Goal: Information Seeking & Learning: Learn about a topic

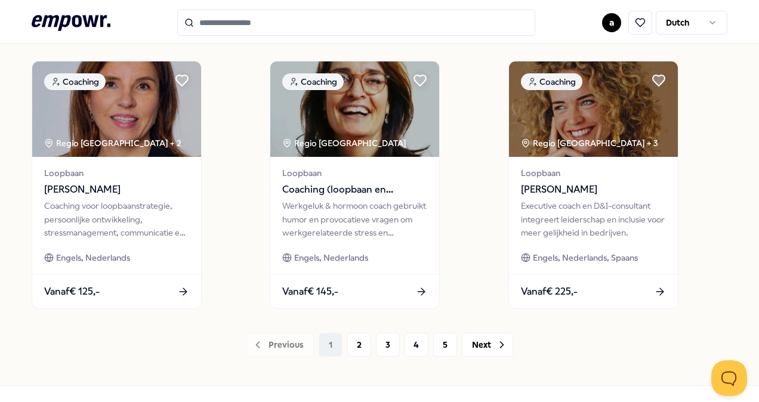
scroll to position [931, 0]
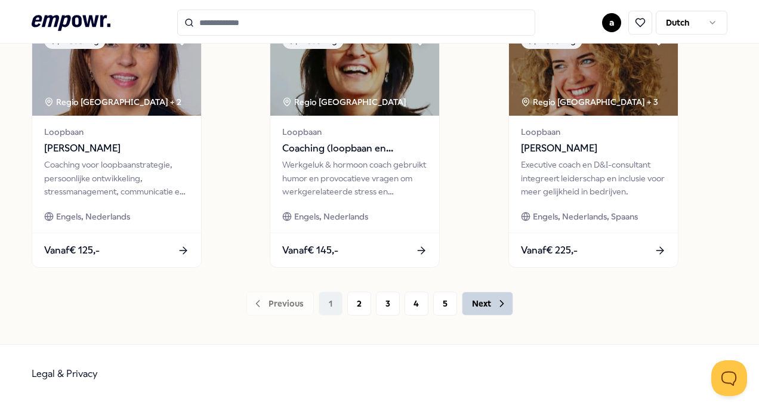
click at [496, 307] on icon at bounding box center [502, 304] width 12 height 12
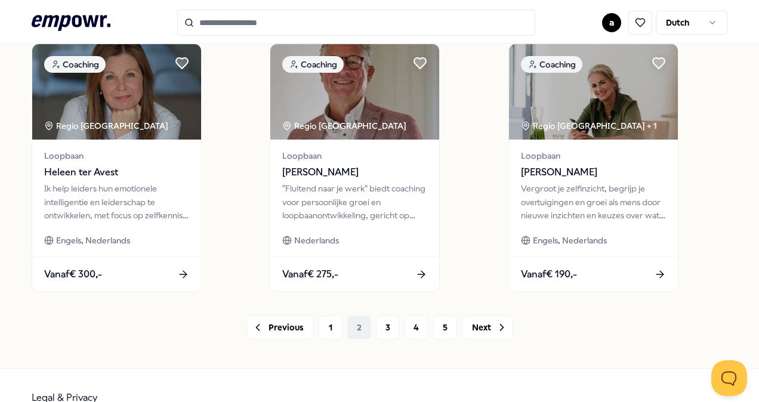
scroll to position [931, 0]
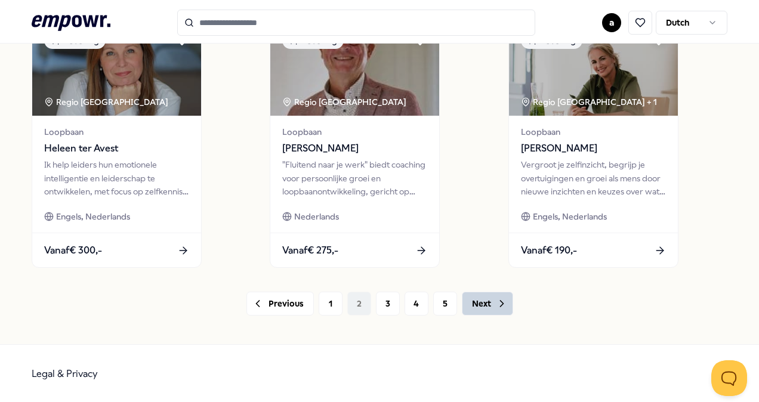
click at [496, 303] on icon at bounding box center [502, 304] width 12 height 12
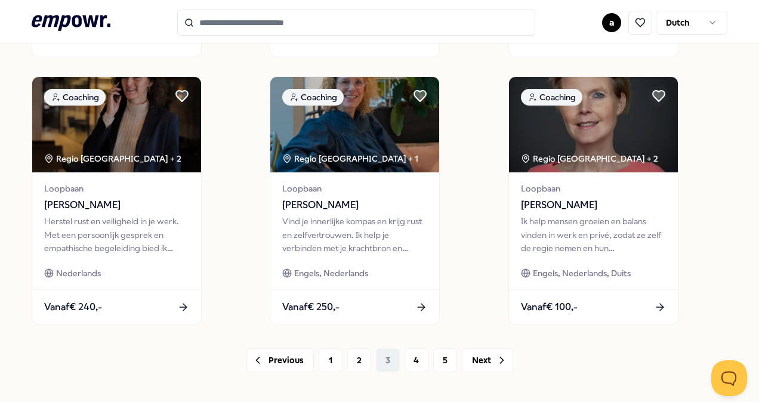
scroll to position [931, 0]
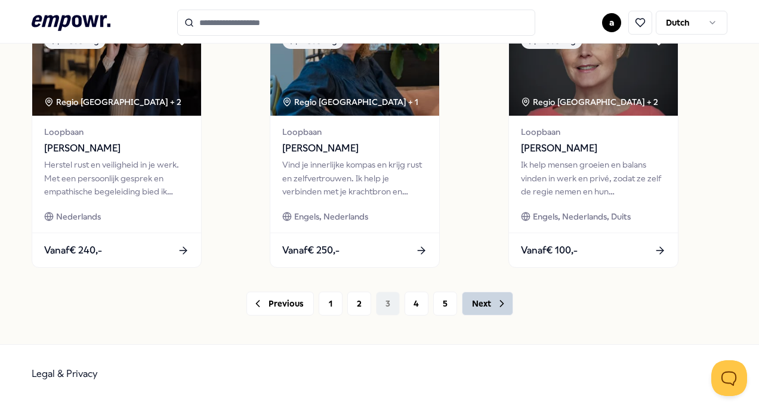
click at [496, 302] on icon at bounding box center [502, 304] width 12 height 12
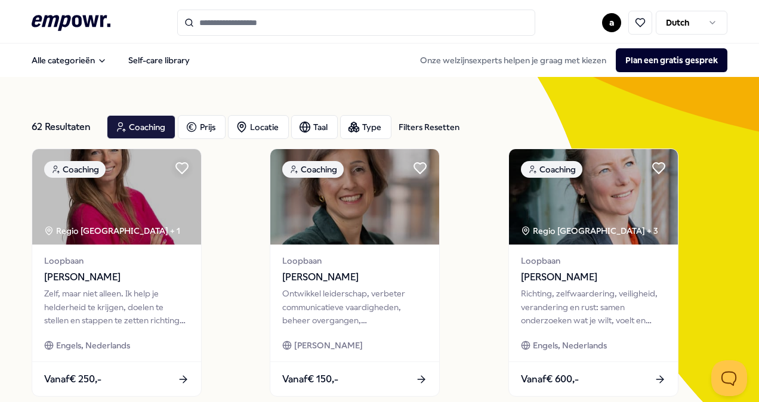
click at [283, 21] on input "Search for products, categories or subcategories" at bounding box center [356, 23] width 358 height 26
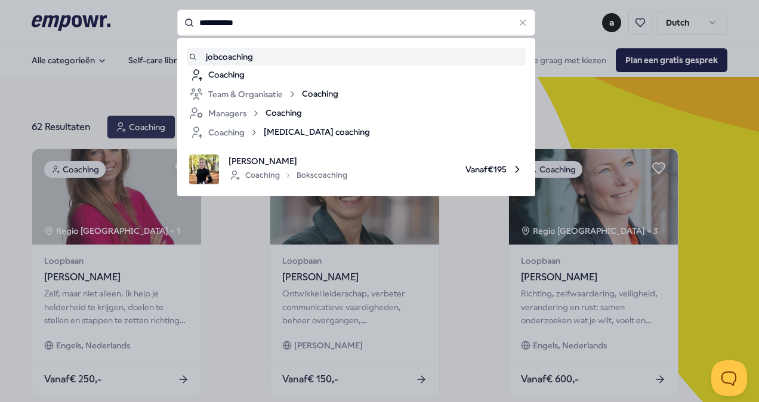
type input "**********"
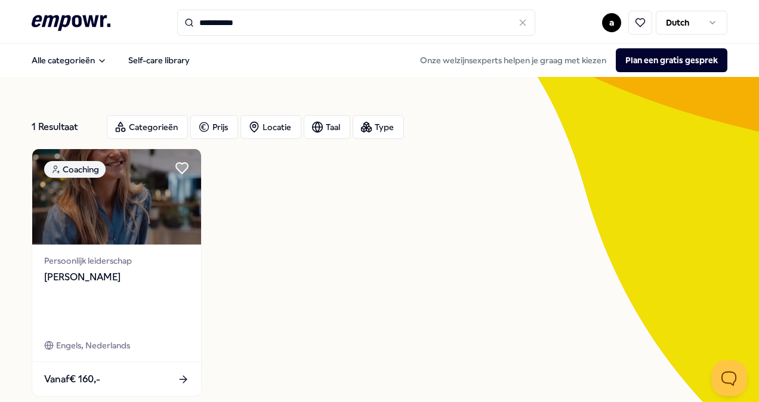
click at [341, 249] on div "Coaching Persoonlijk leiderschap Birgit Sonsma Engels, Nederlands Vanaf € 160,-" at bounding box center [379, 272] width 695 height 248
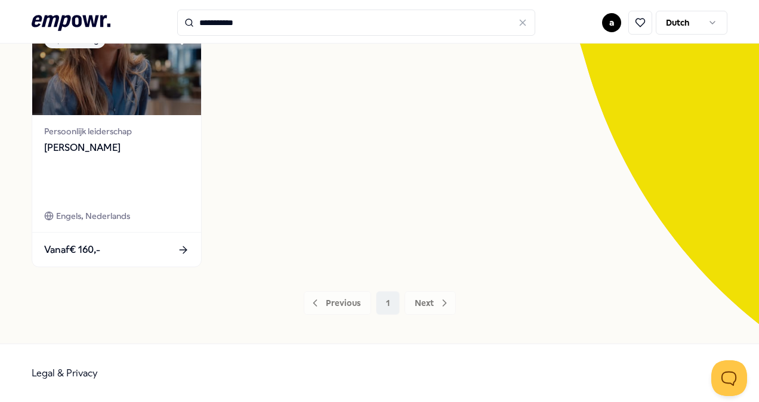
scroll to position [106, 0]
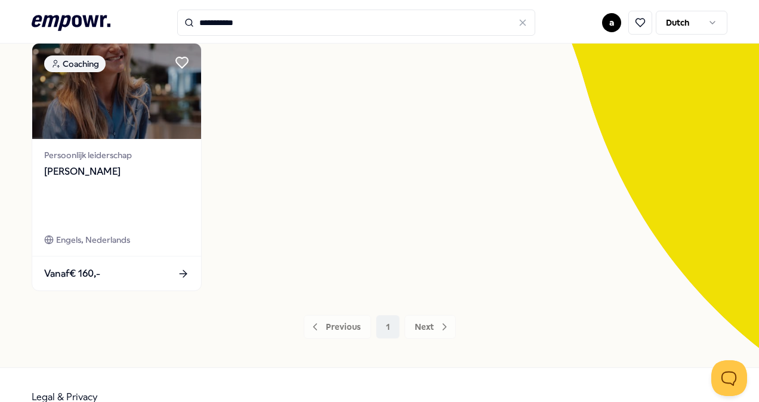
click at [437, 324] on div "Previous 1 Next" at bounding box center [379, 327] width 695 height 24
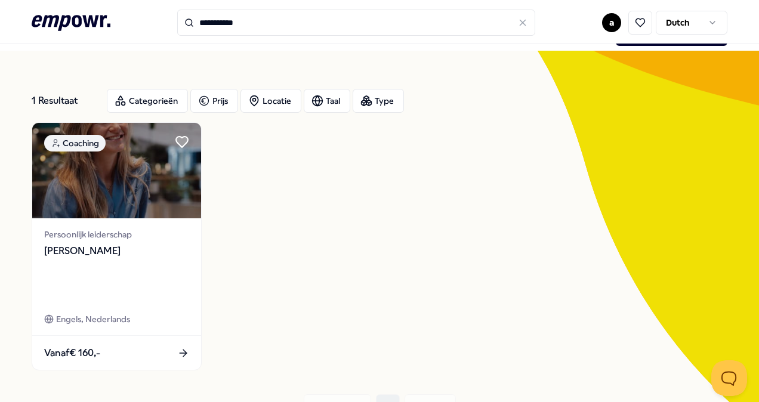
scroll to position [0, 0]
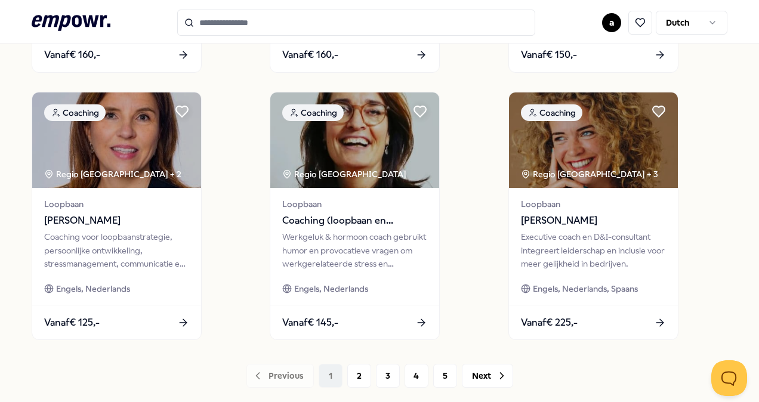
scroll to position [883, 0]
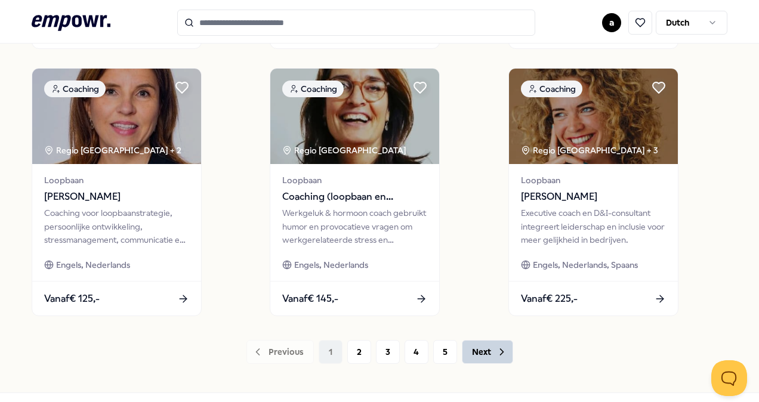
click at [500, 350] on icon at bounding box center [502, 352] width 12 height 12
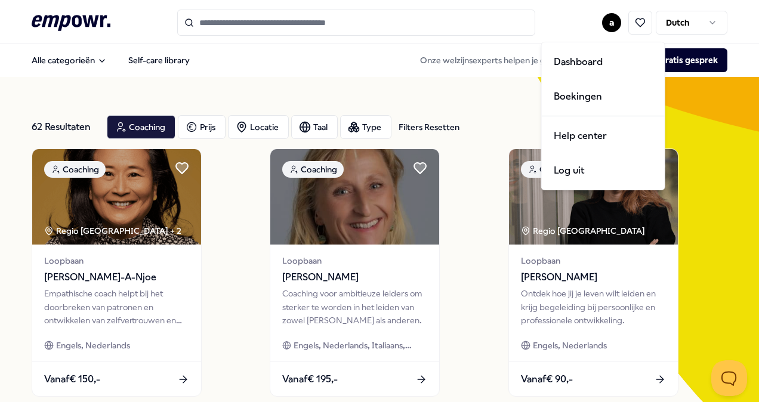
click at [603, 20] on html ".empowr-logo_svg__cls-1{fill:#03032f} a Dutch Alle categorieën Self-care librar…" at bounding box center [379, 201] width 759 height 402
click at [581, 62] on div "Dashboard" at bounding box center [603, 62] width 118 height 35
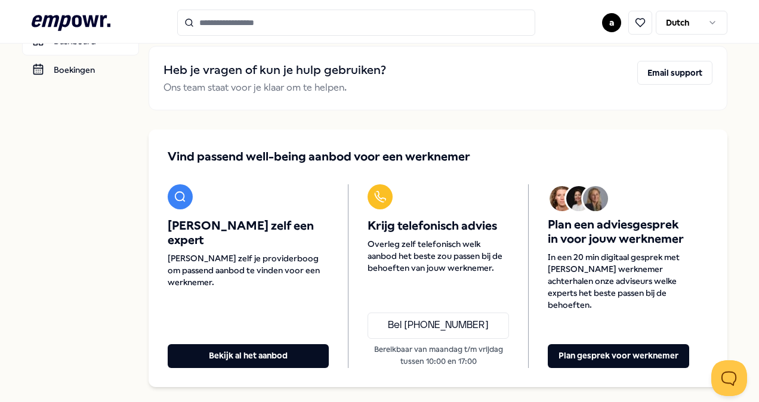
scroll to position [72, 0]
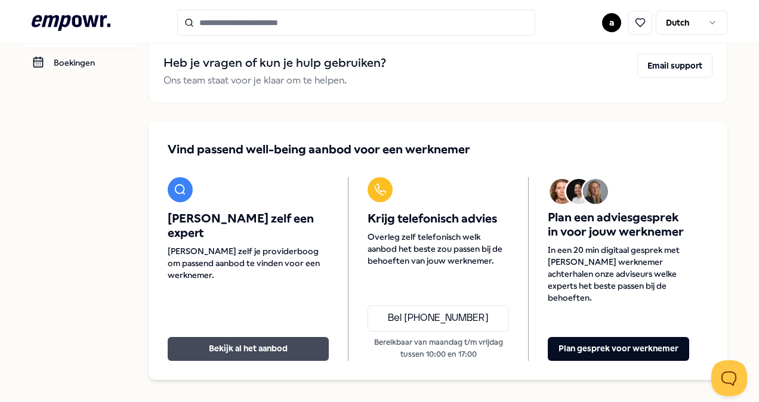
click at [280, 339] on button "Bekijk al het aanbod" at bounding box center [248, 349] width 161 height 24
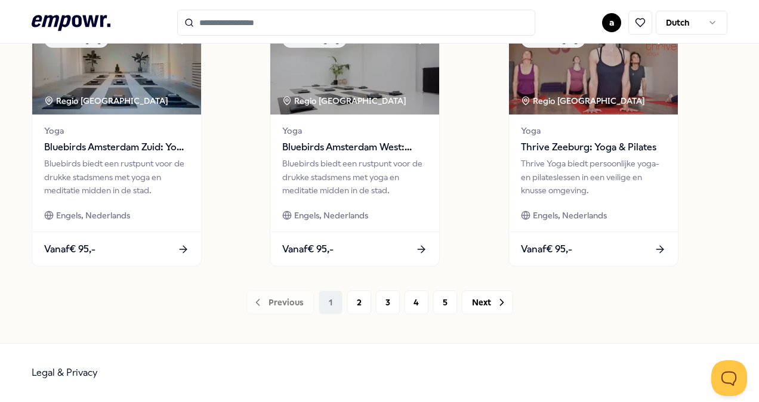
scroll to position [937, 0]
click at [500, 304] on icon at bounding box center [501, 302] width 3 height 6
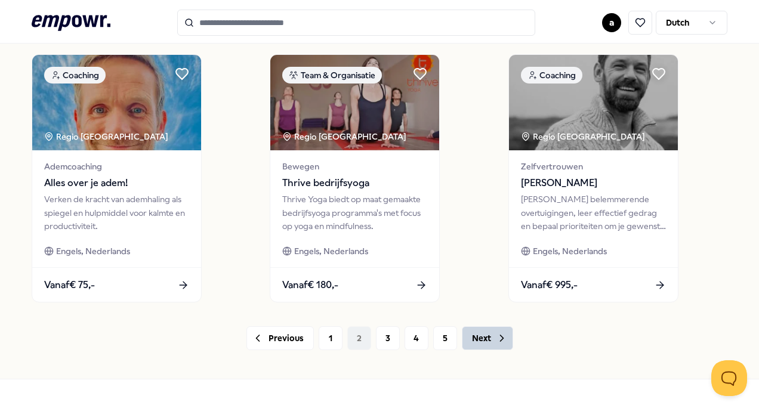
scroll to position [906, 0]
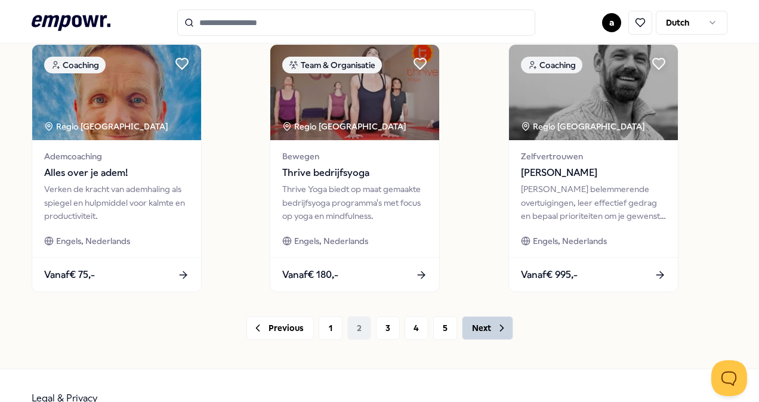
click at [496, 334] on icon at bounding box center [502, 328] width 12 height 12
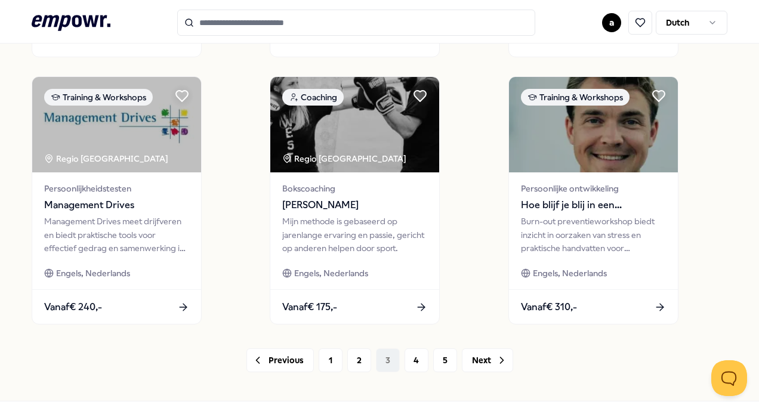
scroll to position [937, 0]
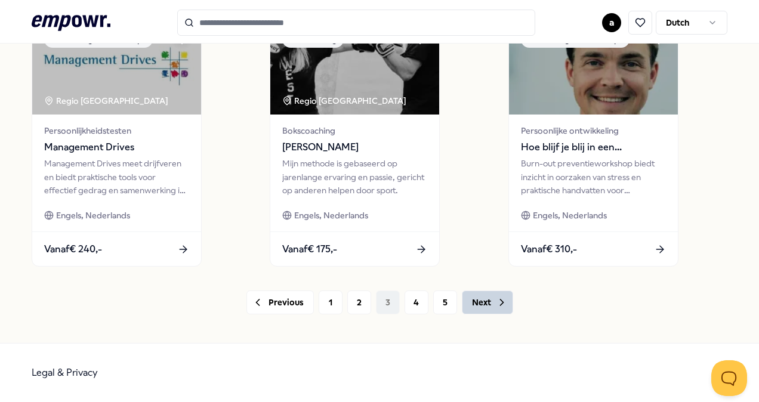
click at [496, 304] on icon at bounding box center [502, 302] width 12 height 12
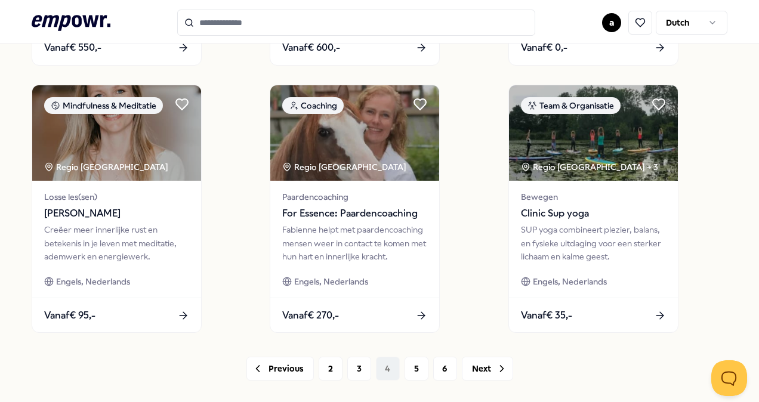
scroll to position [937, 0]
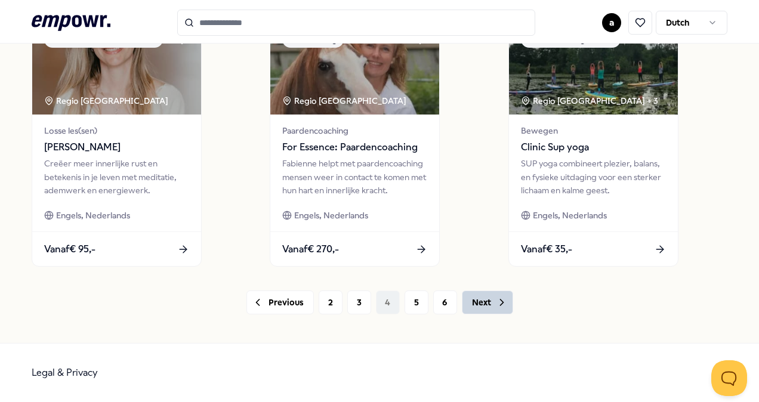
click at [496, 298] on icon at bounding box center [502, 302] width 12 height 12
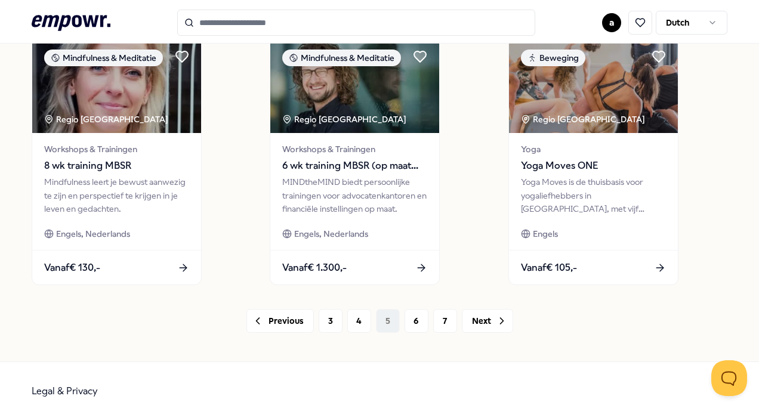
scroll to position [937, 0]
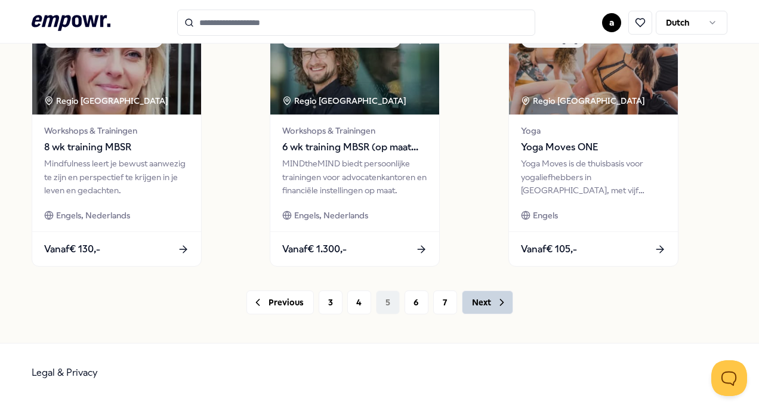
click at [483, 307] on button "Next" at bounding box center [487, 302] width 51 height 24
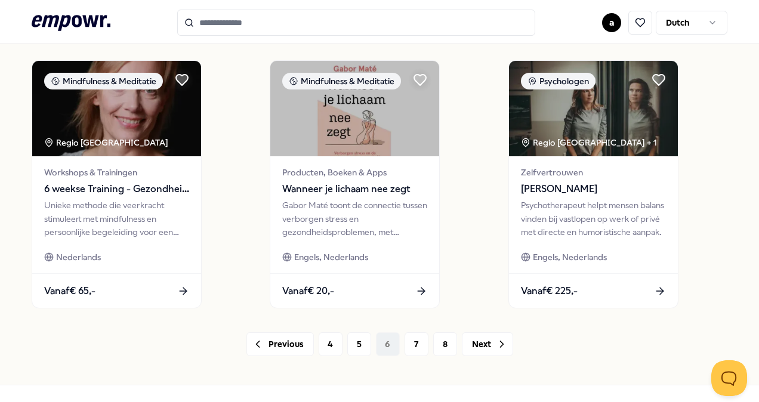
scroll to position [937, 0]
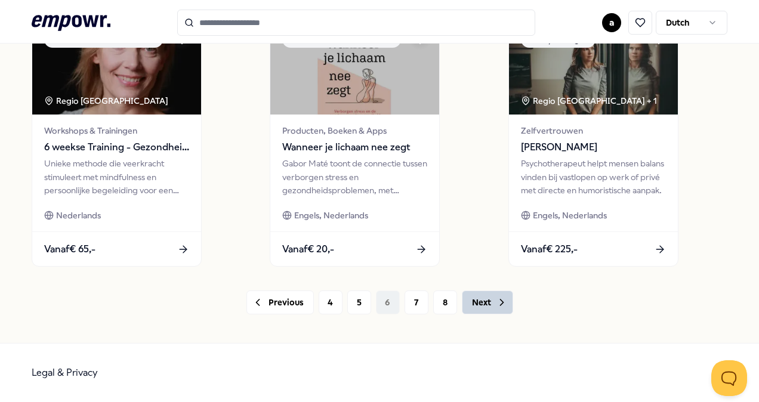
click at [496, 304] on icon at bounding box center [502, 302] width 12 height 12
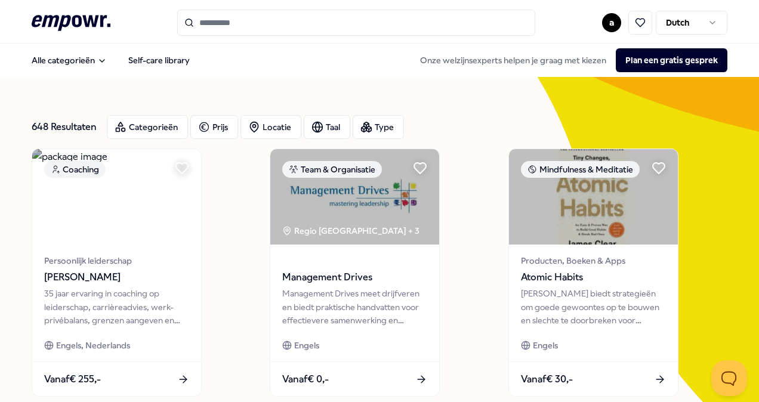
click at [311, 26] on input "Search for products, categories or subcategories" at bounding box center [356, 23] width 358 height 26
click at [307, 26] on input "Search for products, categories or subcategories" at bounding box center [356, 23] width 358 height 26
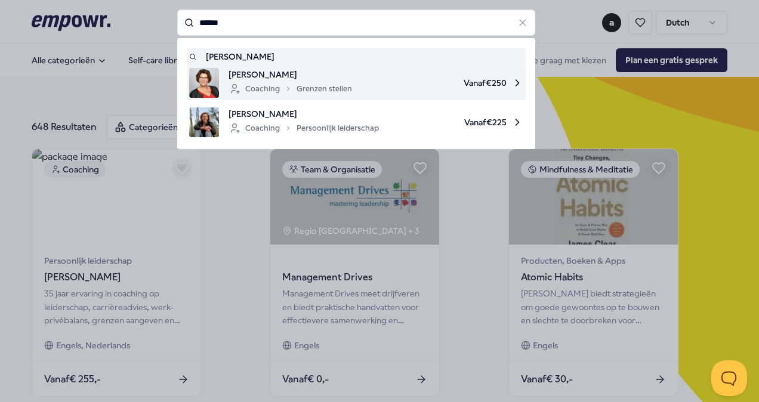
click at [332, 78] on span "[PERSON_NAME]" at bounding box center [289, 74] width 123 height 13
type input "******"
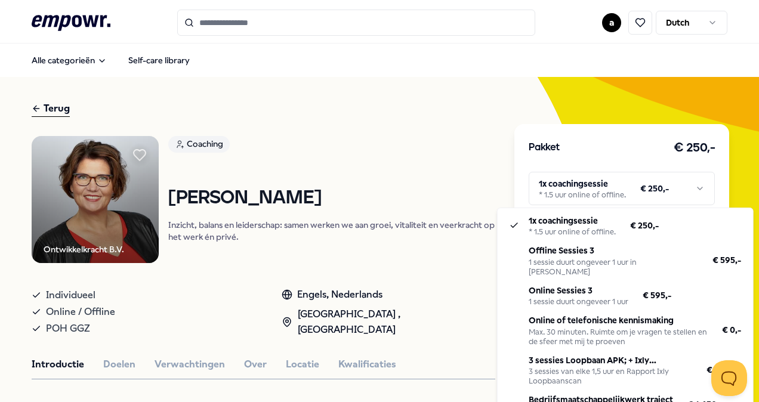
click at [692, 188] on html ".empowr-logo_svg__cls-1{fill:#03032f} a Dutch Alle categorieën Self-care librar…" at bounding box center [379, 201] width 759 height 402
click at [423, 124] on html ".empowr-logo_svg__cls-1{fill:#03032f} a Dutch Alle categorieën Self-care librar…" at bounding box center [379, 201] width 759 height 402
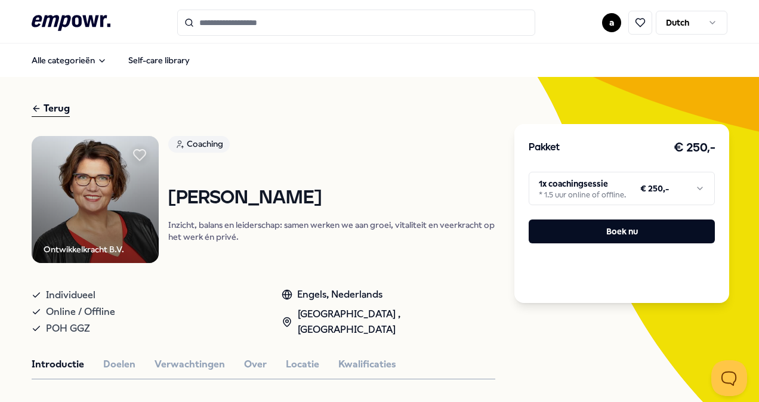
click at [695, 187] on html ".empowr-logo_svg__cls-1{fill:#03032f} a Dutch Alle categorieën Self-care librar…" at bounding box center [379, 201] width 759 height 402
click at [408, 138] on html ".empowr-logo_svg__cls-1{fill:#03032f} a Dutch Alle categorieën Self-care librar…" at bounding box center [379, 201] width 759 height 402
